Goal: Browse casually

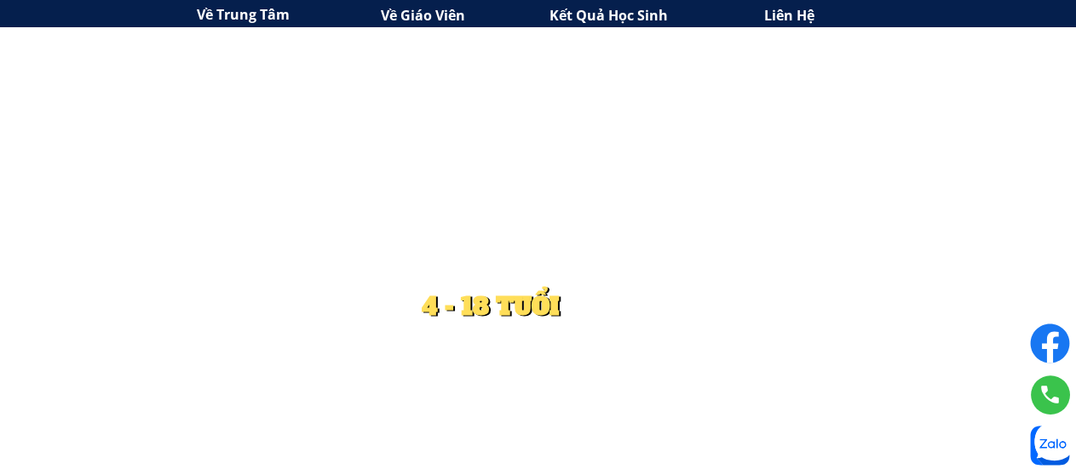
scroll to position [4258, 0]
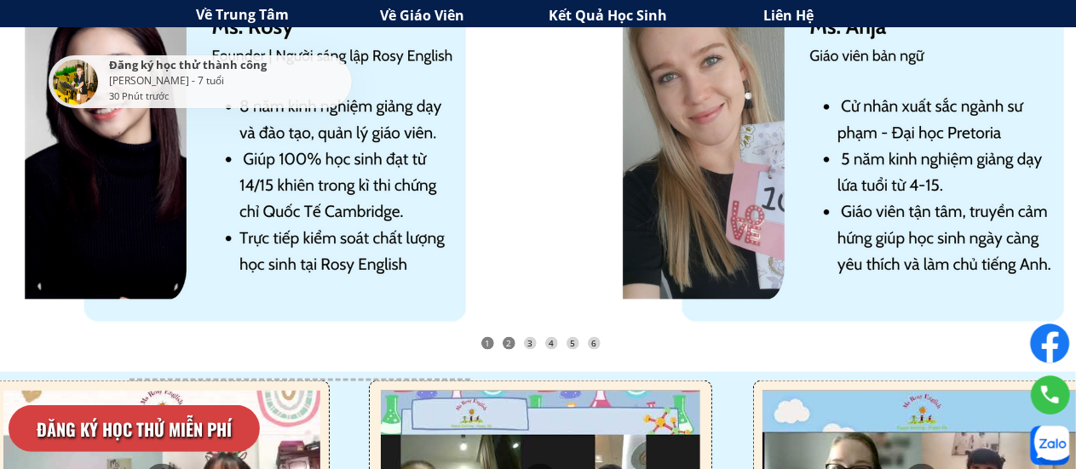
click at [511, 347] on div "2" at bounding box center [508, 343] width 13 height 13
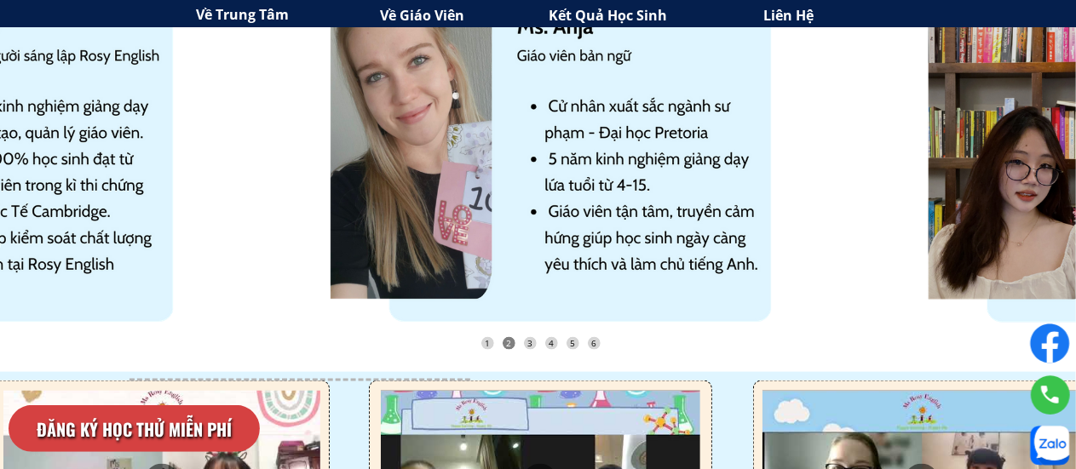
click at [511, 347] on div "2" at bounding box center [508, 343] width 13 height 13
click at [511, 342] on div "2" at bounding box center [508, 343] width 13 height 13
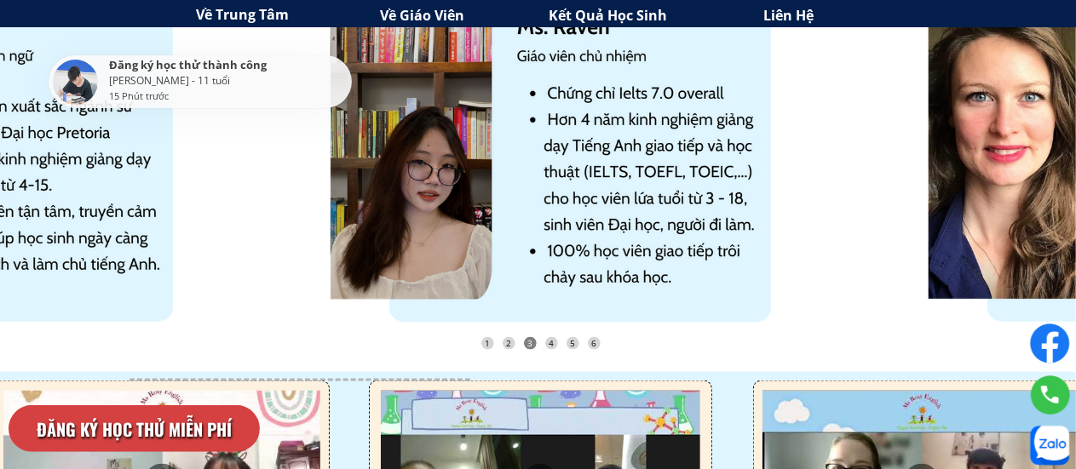
drag, startPoint x: 1027, startPoint y: 120, endPoint x: 862, endPoint y: 177, distance: 174.8
click at [862, 177] on div at bounding box center [840, 150] width 3562 height 365
click at [491, 345] on div "1" at bounding box center [487, 343] width 13 height 13
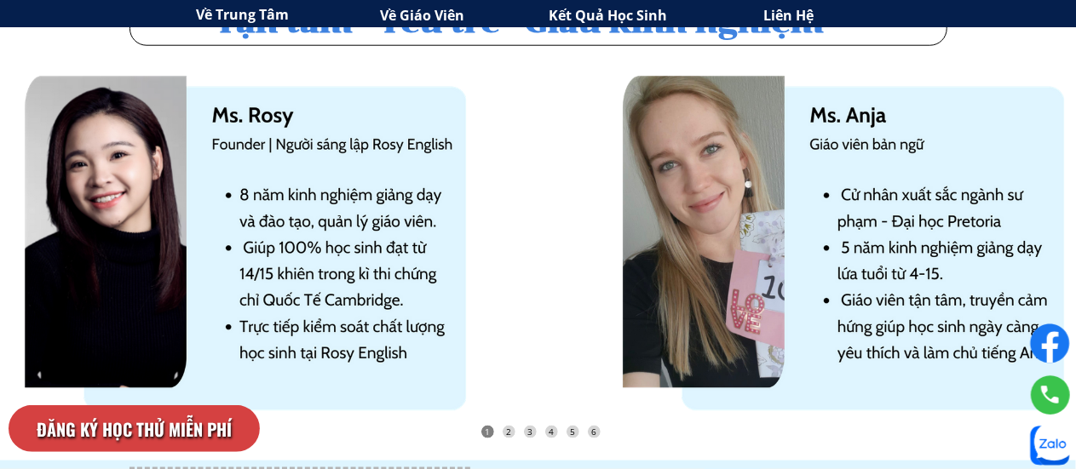
scroll to position [4197, 0]
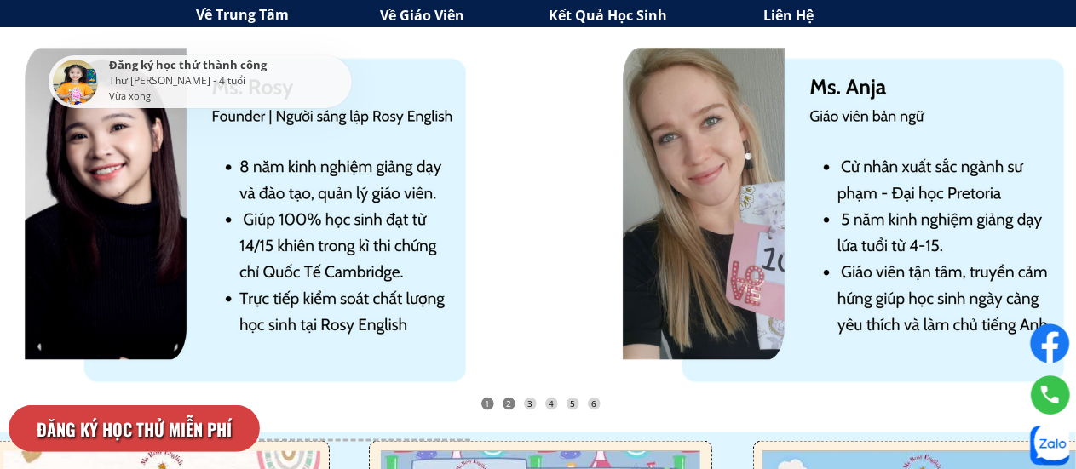
click at [507, 399] on div "2" at bounding box center [508, 404] width 13 height 13
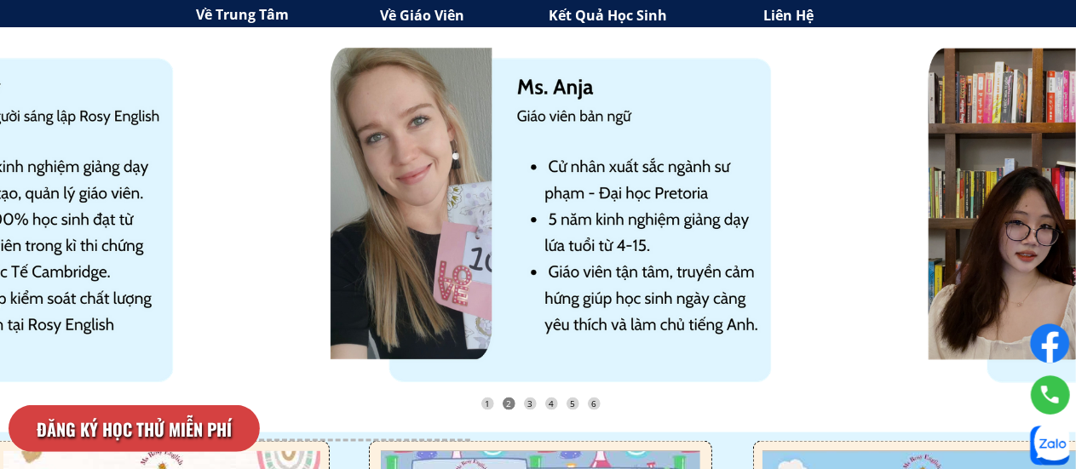
click at [507, 399] on div "2" at bounding box center [508, 404] width 13 height 13
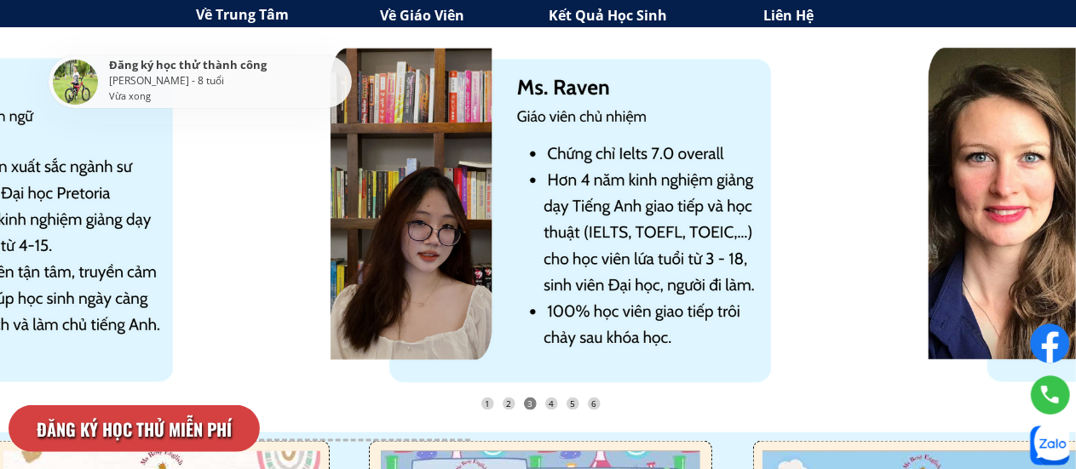
drag, startPoint x: 679, startPoint y: 250, endPoint x: 170, endPoint y: 215, distance: 509.7
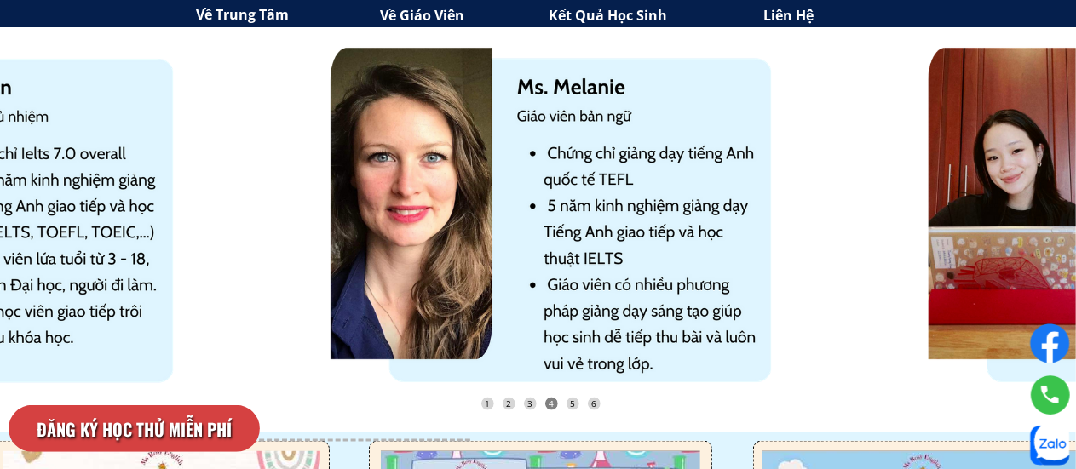
drag, startPoint x: 1000, startPoint y: 196, endPoint x: 668, endPoint y: 219, distance: 333.0
click at [668, 219] on div at bounding box center [528, 251] width 616 height 429
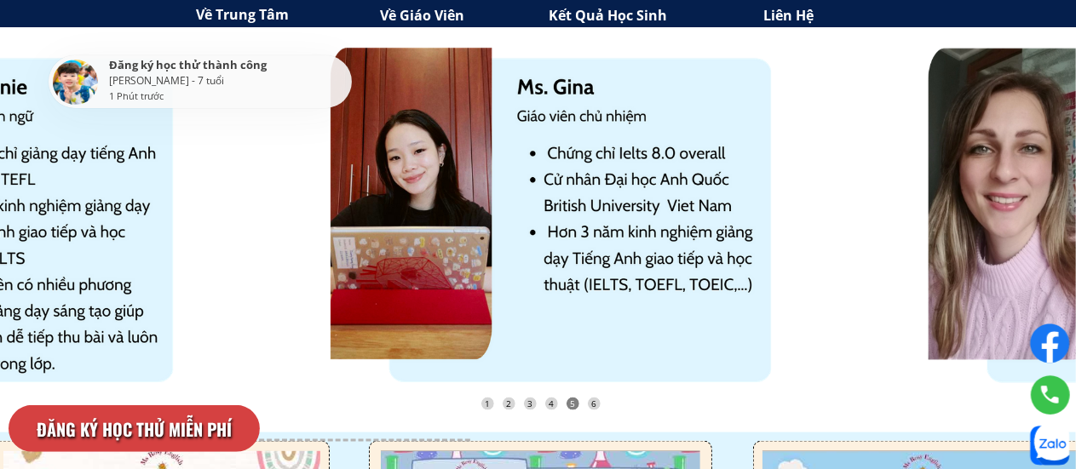
drag, startPoint x: 979, startPoint y: 188, endPoint x: 497, endPoint y: 209, distance: 482.5
click at [497, 209] on div at bounding box center [528, 251] width 616 height 429
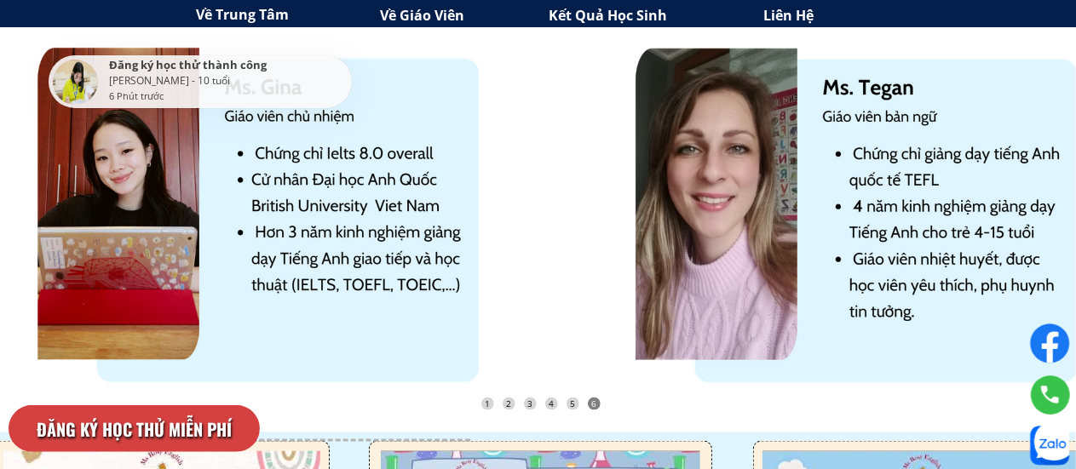
drag, startPoint x: 983, startPoint y: 188, endPoint x: 825, endPoint y: 222, distance: 161.2
click at [825, 222] on div at bounding box center [833, 251] width 616 height 429
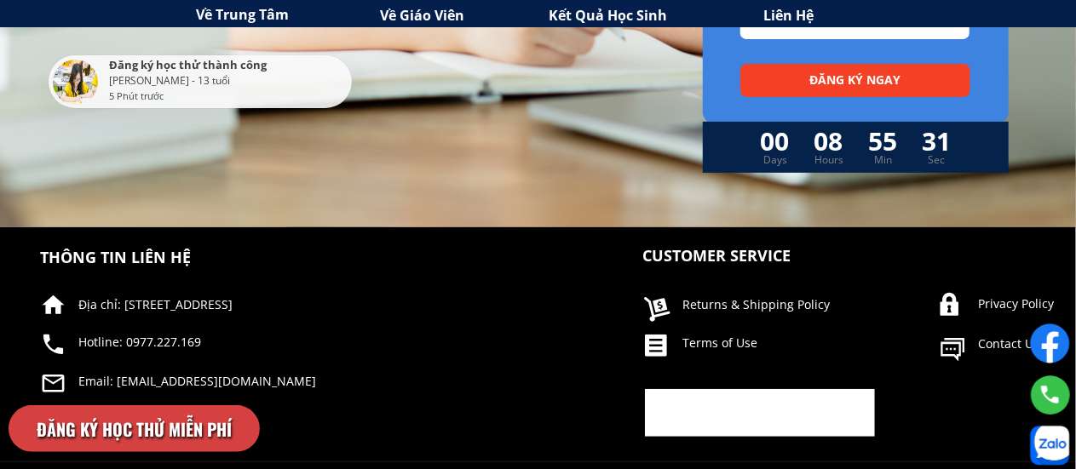
scroll to position [6764, 0]
